Goal: Information Seeking & Learning: Learn about a topic

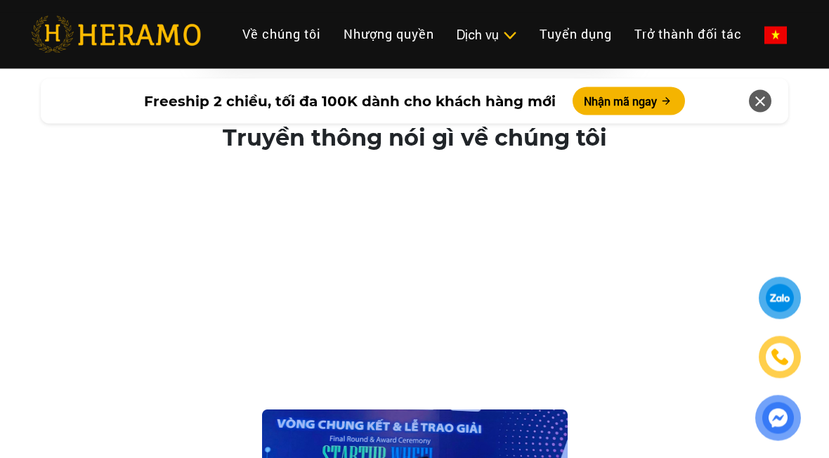
scroll to position [2928, 0]
click at [0, 0] on link "Giặt sấy" at bounding box center [0, 0] width 0 height 0
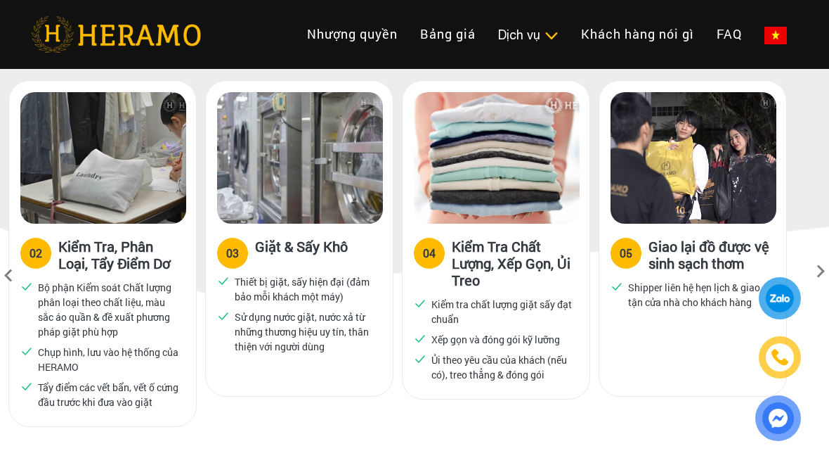
scroll to position [763, 0]
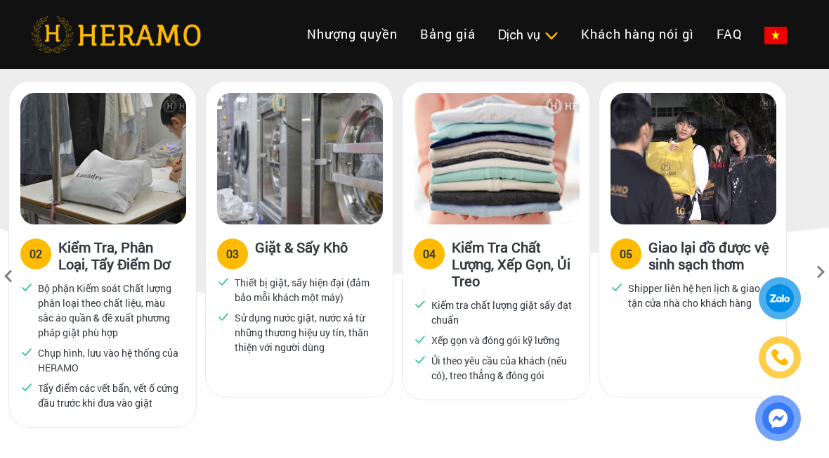
click at [0, 0] on link "Giặt hấp, giặt khô" at bounding box center [0, 0] width 0 height 0
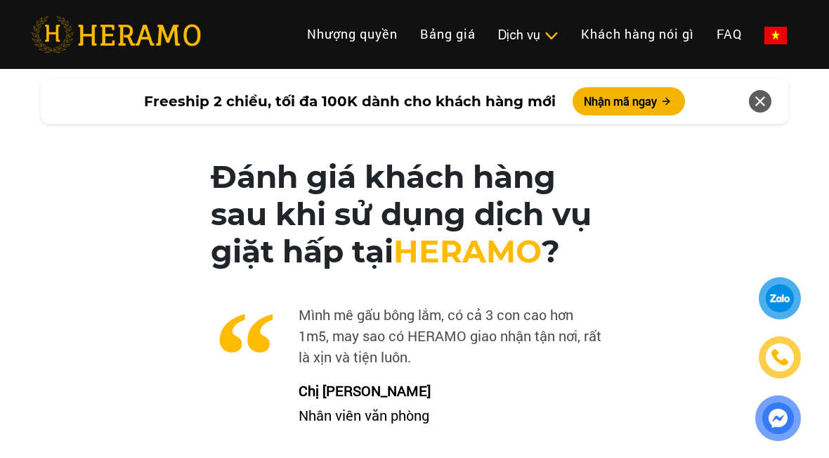
scroll to position [3403, 20]
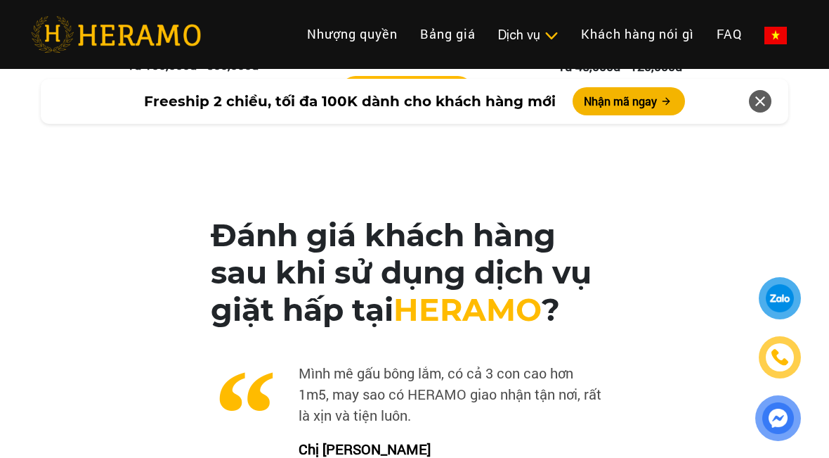
click at [474, 35] on link "Bảng giá" at bounding box center [448, 34] width 78 height 30
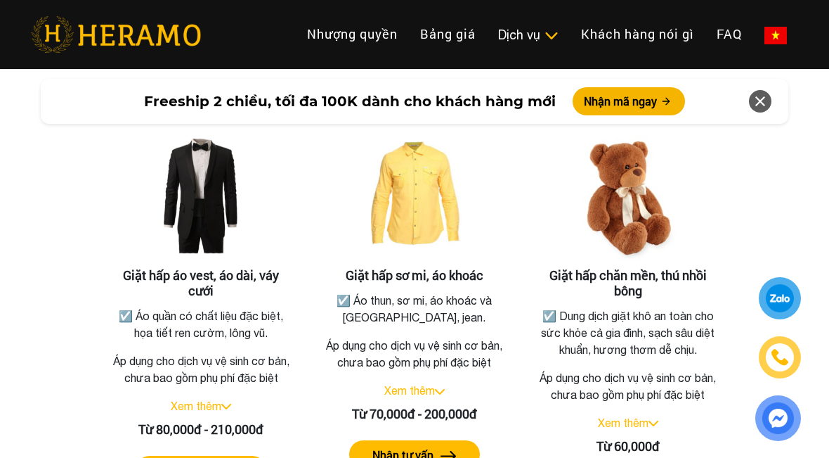
click at [459, 32] on link "Bảng giá" at bounding box center [448, 34] width 78 height 30
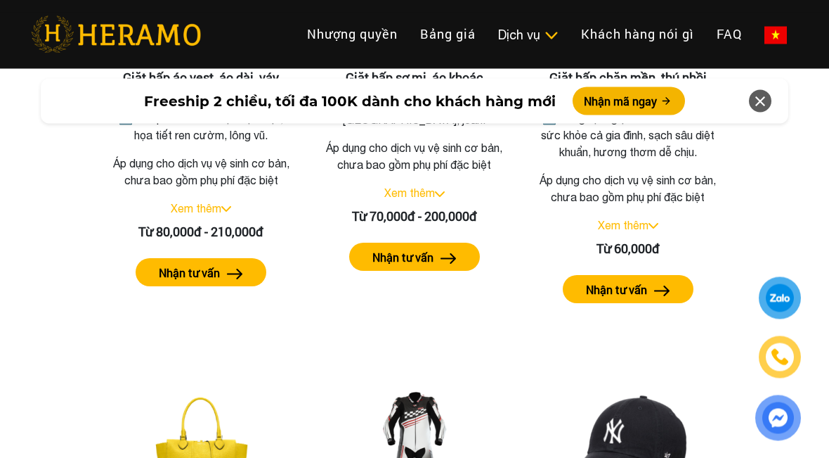
scroll to position [2738, 0]
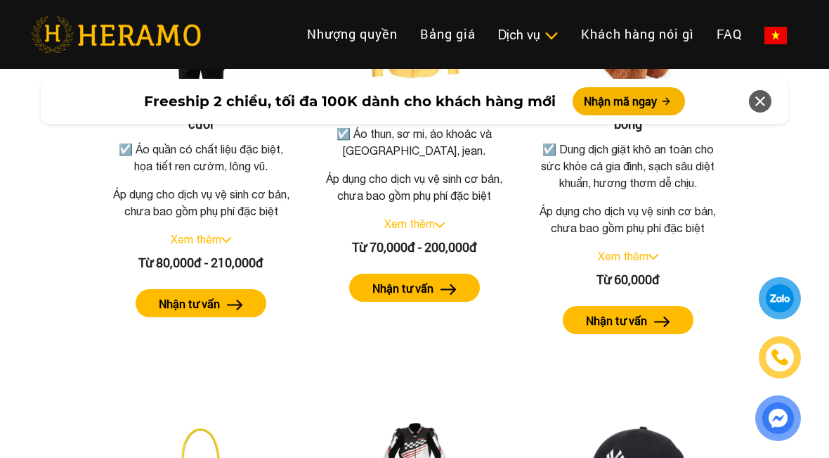
click at [446, 294] on img at bounding box center [449, 289] width 16 height 11
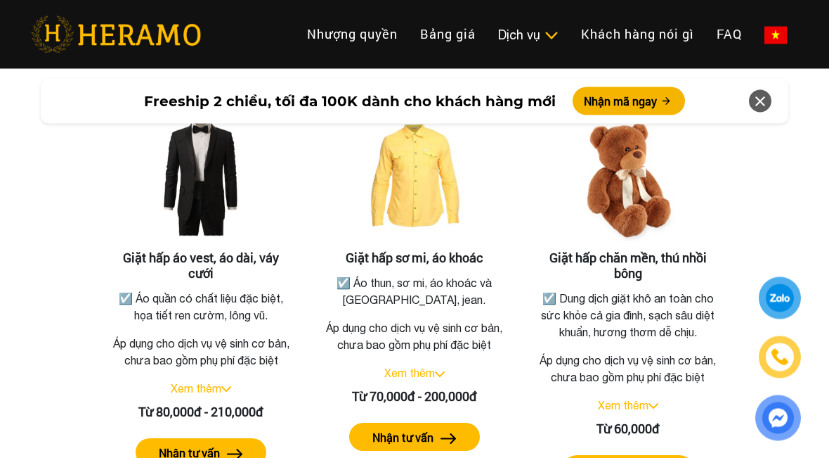
scroll to position [2601, 0]
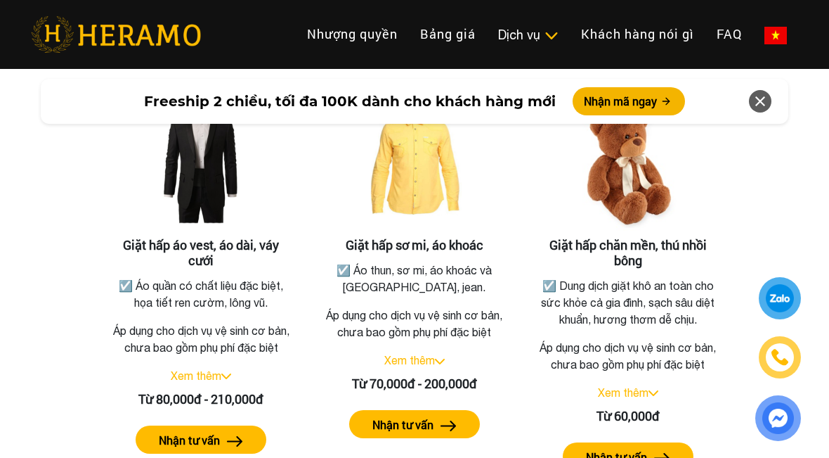
click at [433, 366] on link "Xem thêm" at bounding box center [409, 360] width 51 height 13
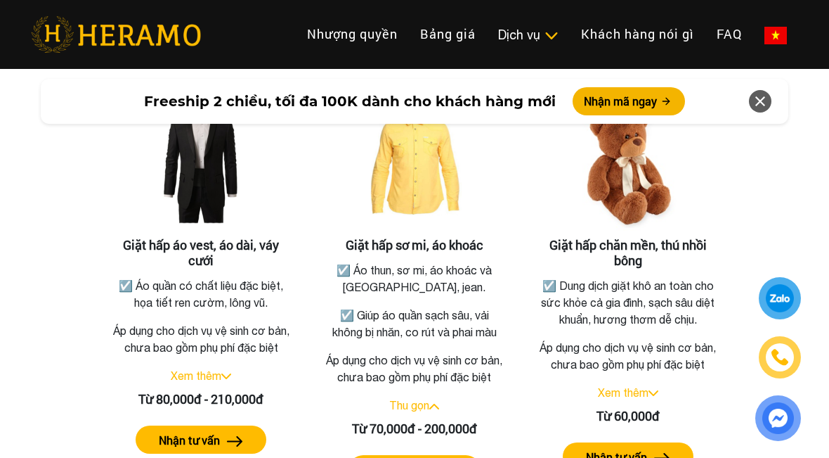
click at [424, 385] on p "Áp dụng cho dịch vụ vệ sinh cơ bản, chưa bao gồm phụ phí đặc biệt" at bounding box center [414, 368] width 181 height 34
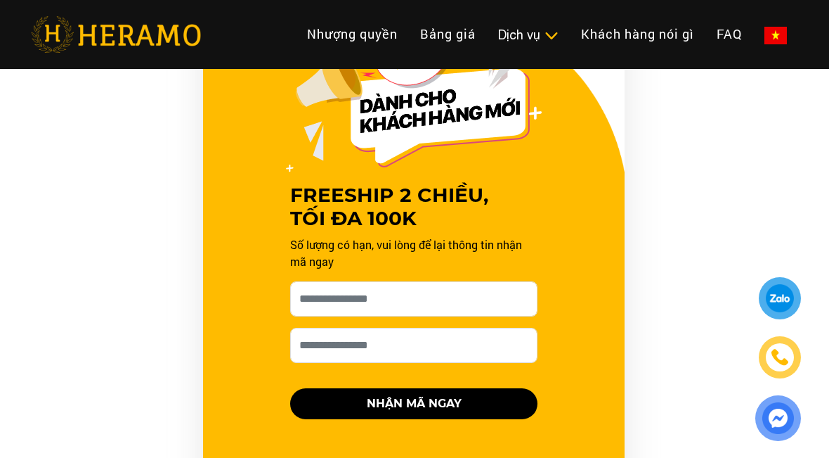
scroll to position [0, 0]
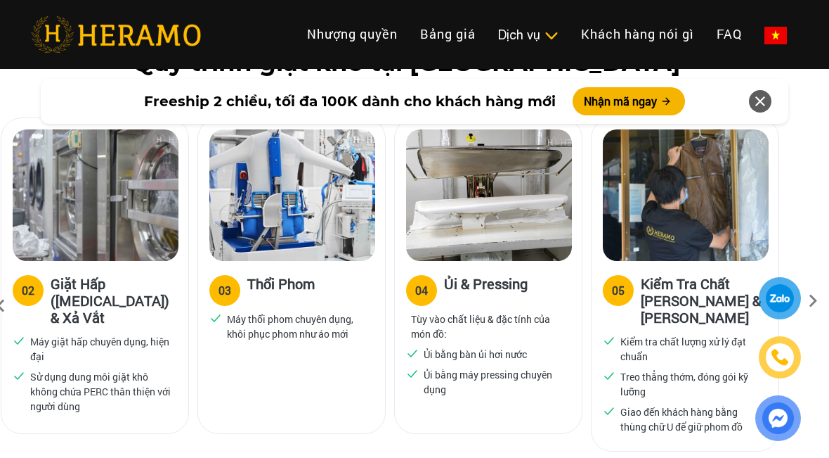
click at [0, 0] on link "Giặt sấy" at bounding box center [0, 0] width 0 height 0
